Goal: Navigation & Orientation: Find specific page/section

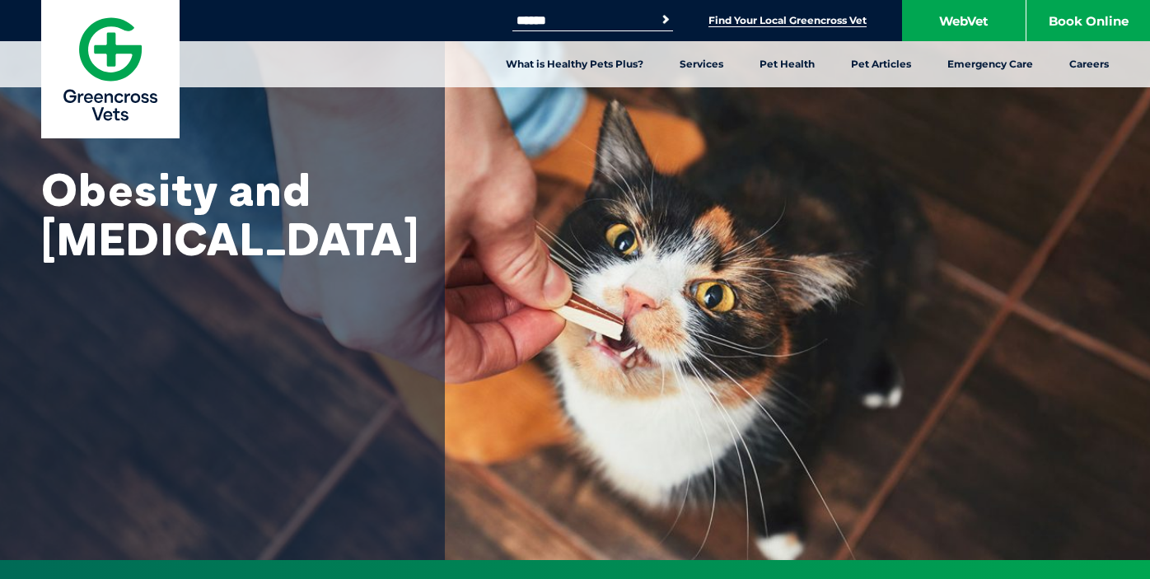
click at [846, 25] on link "Find Your Local Greencross Vet" at bounding box center [788, 20] width 158 height 13
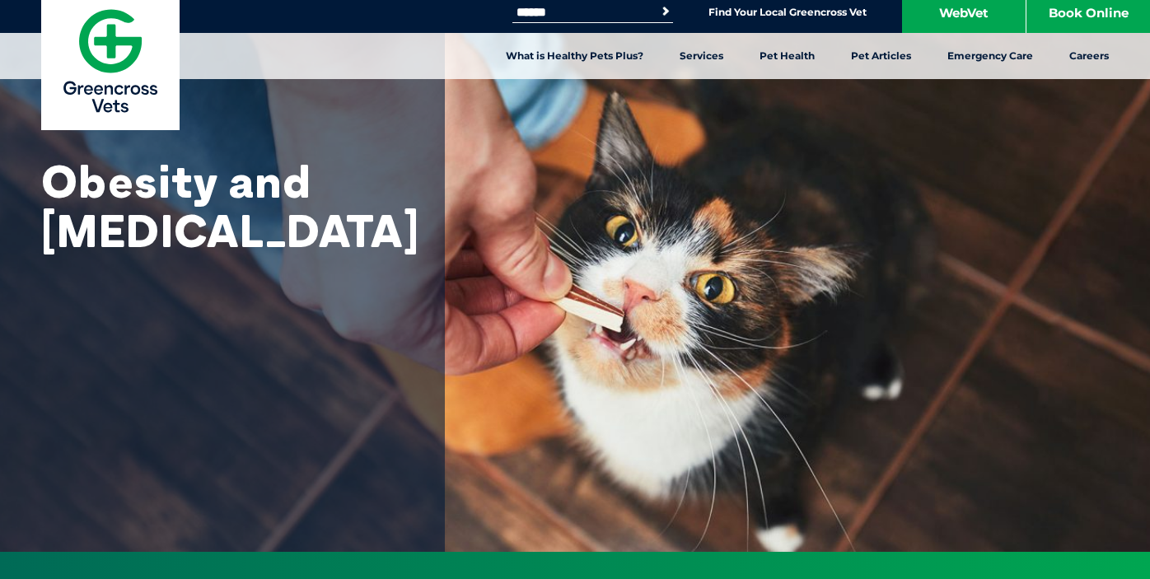
scroll to position [8, 0]
click at [839, 16] on link "Find Your Local Greencross Vet" at bounding box center [788, 12] width 158 height 13
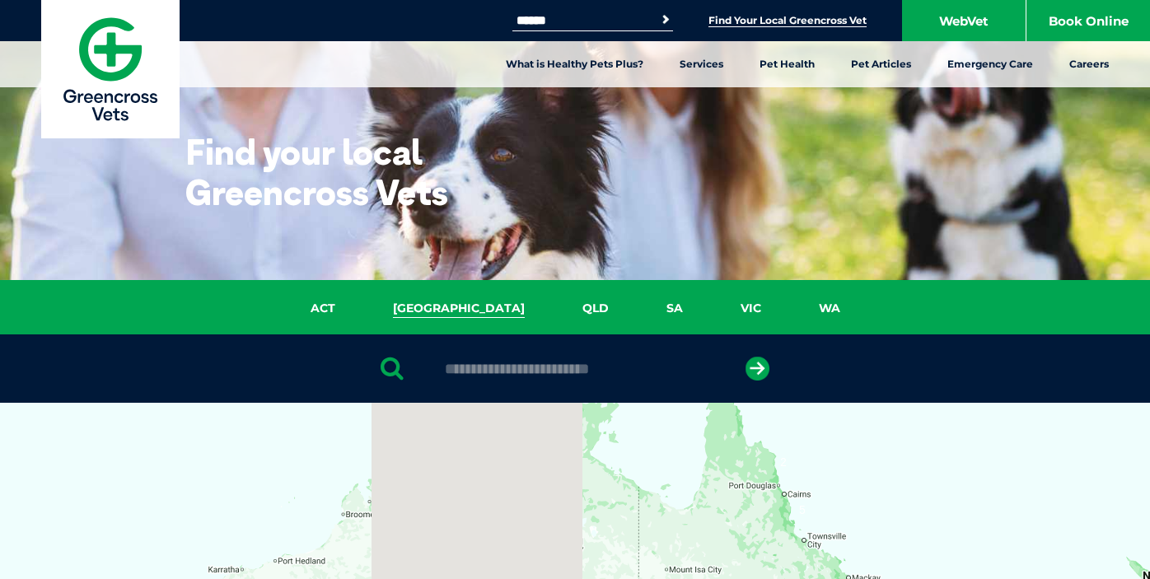
click at [453, 316] on link "NSW" at bounding box center [459, 308] width 190 height 19
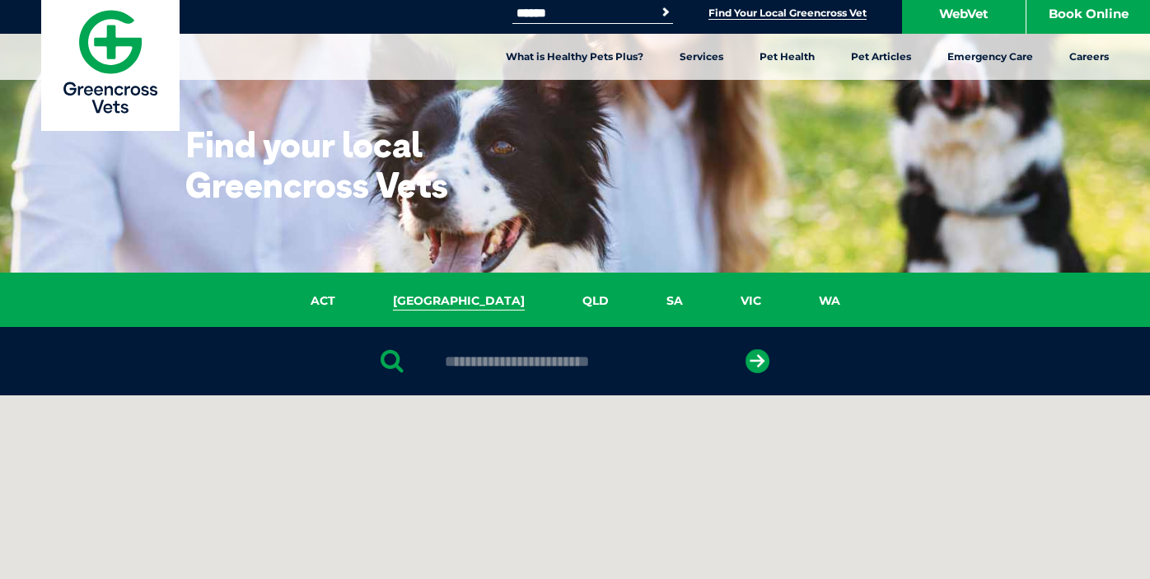
scroll to position [378, 0]
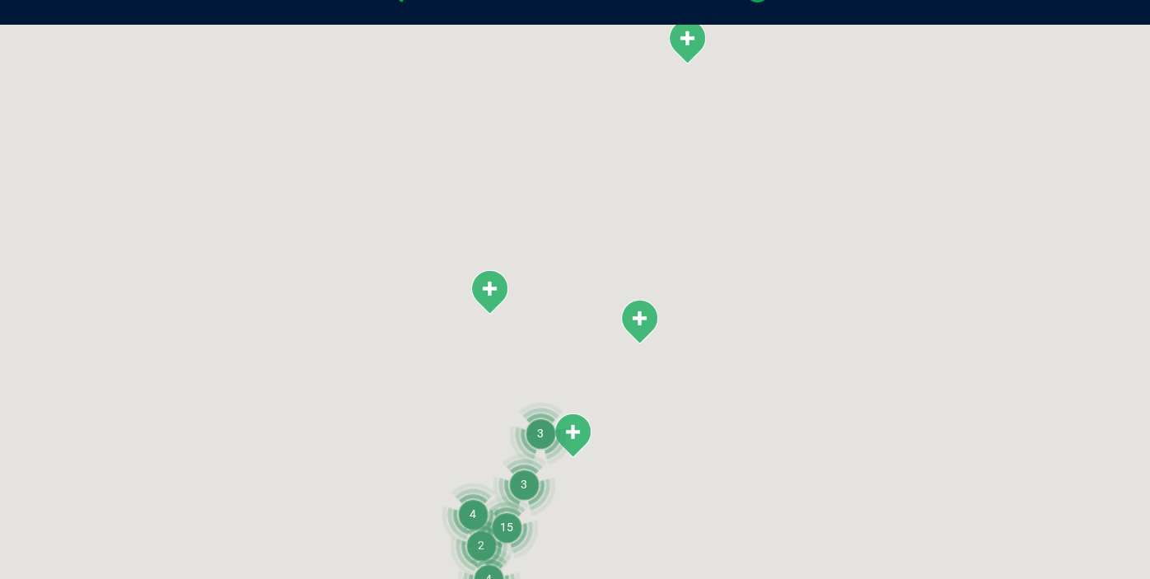
click at [471, 363] on div at bounding box center [575, 343] width 1150 height 636
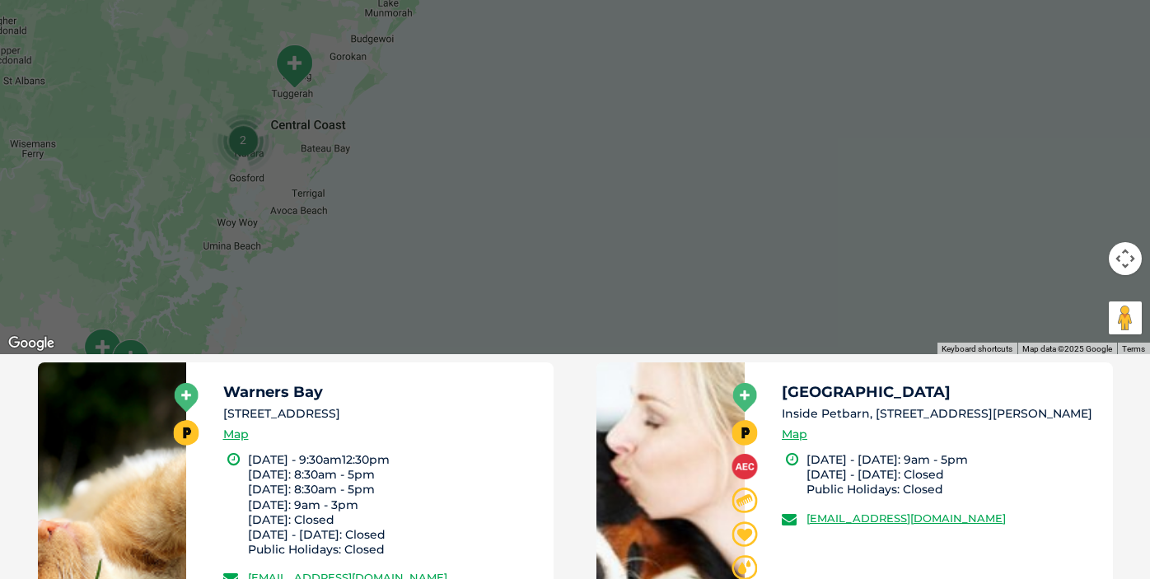
scroll to position [685, 0]
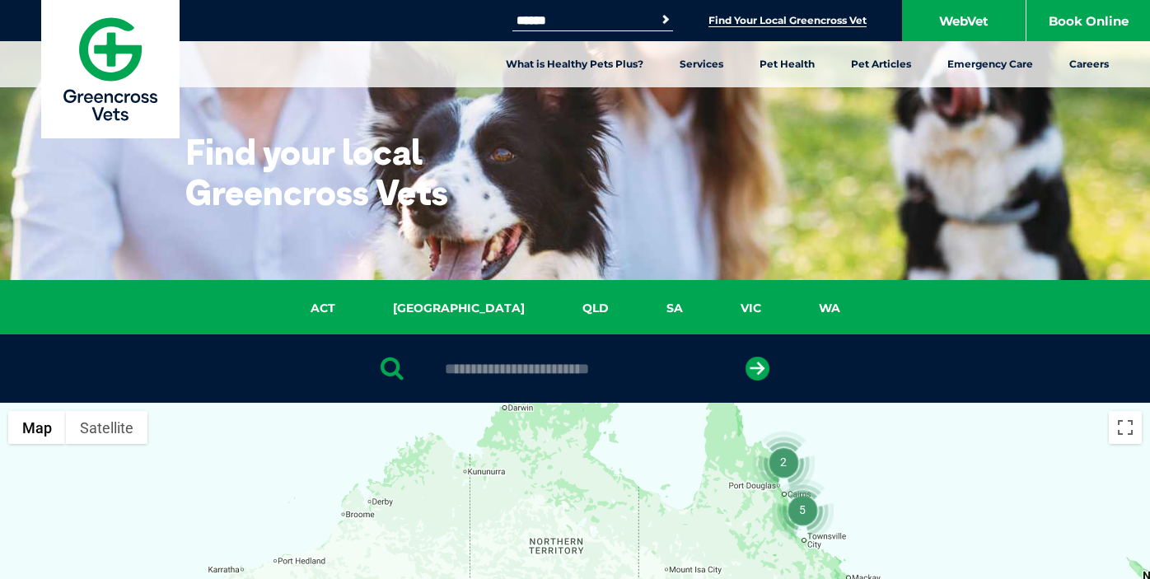
click at [486, 361] on input "text" at bounding box center [575, 369] width 276 height 16
type input "****"
click at [757, 368] on button "submit" at bounding box center [758, 369] width 24 height 24
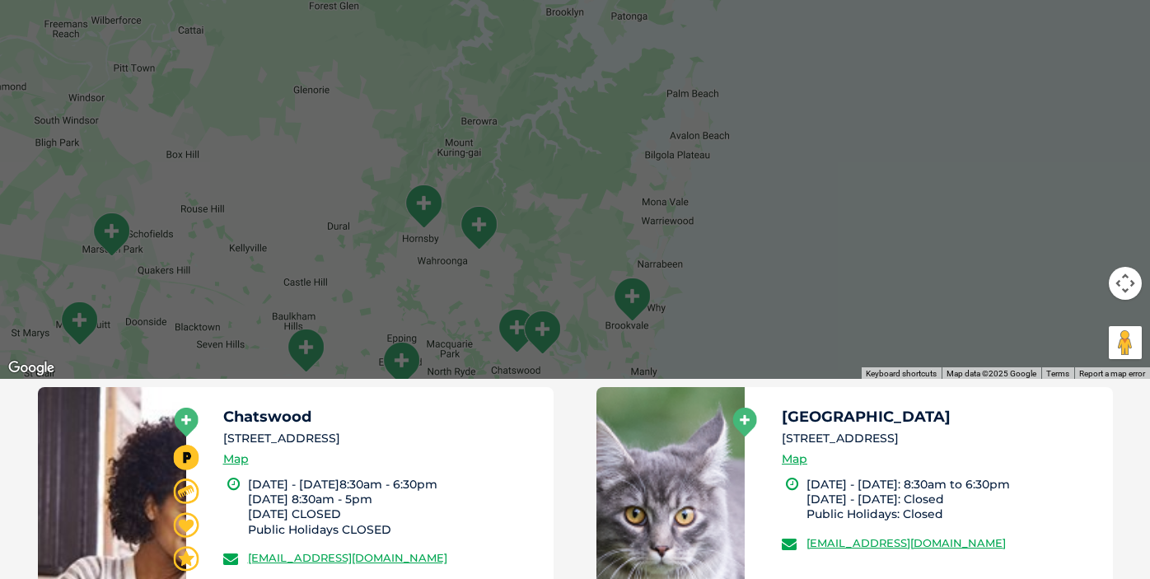
scroll to position [662, 0]
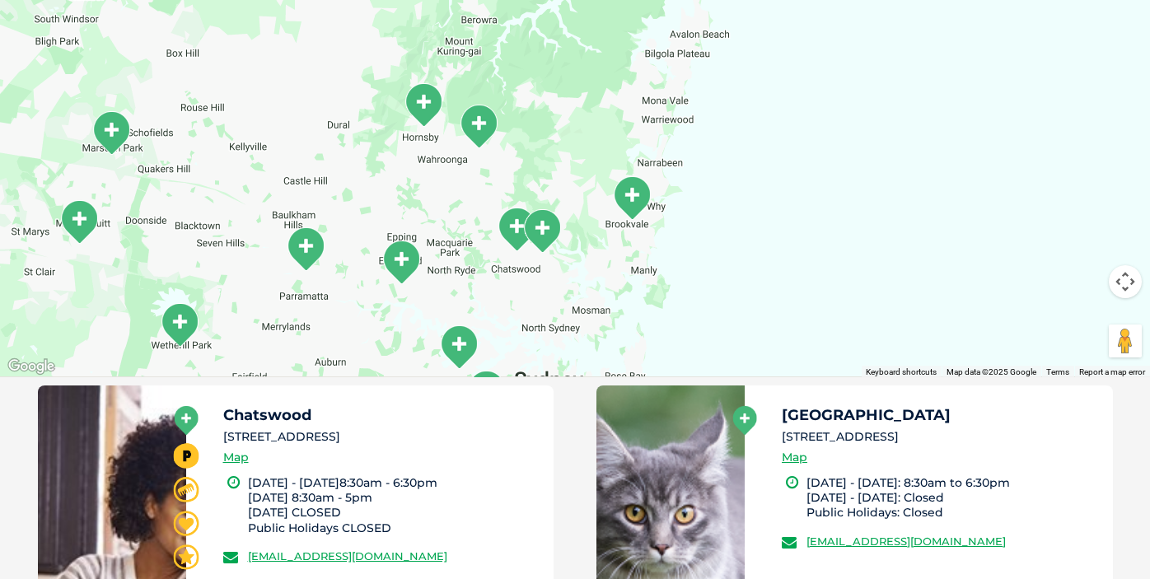
drag, startPoint x: 589, startPoint y: 321, endPoint x: 589, endPoint y: 217, distance: 103.8
click at [589, 217] on div at bounding box center [575, 59] width 1150 height 636
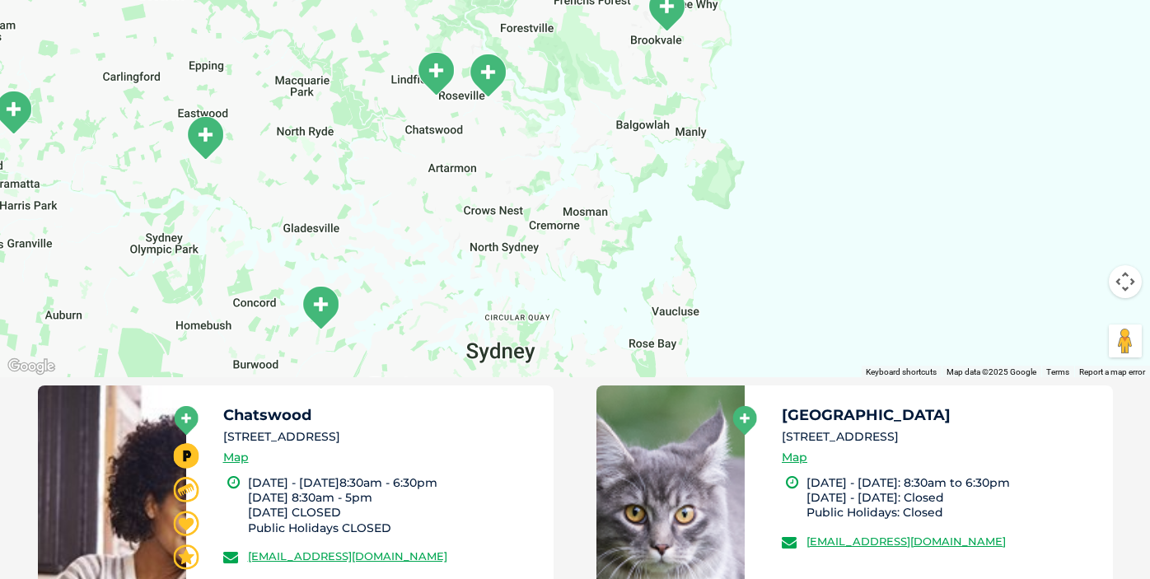
drag, startPoint x: 583, startPoint y: 281, endPoint x: 575, endPoint y: 87, distance: 194.7
click at [575, 87] on div at bounding box center [575, 59] width 1150 height 636
